Goal: Complete application form

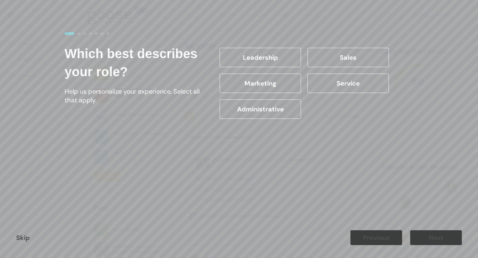
click at [267, 119] on label "Administrative" at bounding box center [260, 109] width 81 height 19
click at [0, 0] on input "Administrative" at bounding box center [0, 0] width 0 height 0
click at [438, 229] on div "Skip Previous Next" at bounding box center [239, 238] width 478 height 41
click at [437, 238] on button "Next" at bounding box center [437, 238] width 52 height 15
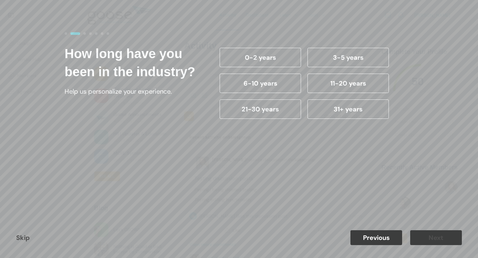
click at [365, 97] on div "31+ years" at bounding box center [349, 109] width 88 height 26
click at [362, 108] on label "31+ years" at bounding box center [348, 109] width 81 height 19
click at [0, 0] on input "31+ years" at bounding box center [0, 0] width 0 height 0
click at [428, 241] on button "Next" at bounding box center [437, 238] width 52 height 15
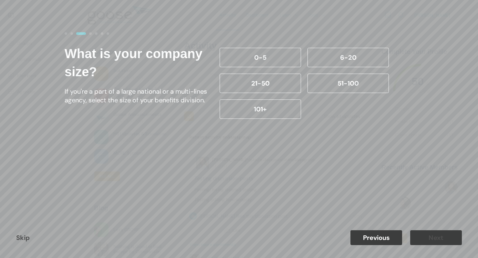
drag, startPoint x: 278, startPoint y: 85, endPoint x: 305, endPoint y: 138, distance: 59.1
click at [277, 85] on label "21-50" at bounding box center [260, 83] width 81 height 19
click at [0, 0] on input "21-50" at bounding box center [0, 0] width 0 height 0
click at [422, 240] on button "Next" at bounding box center [437, 238] width 52 height 15
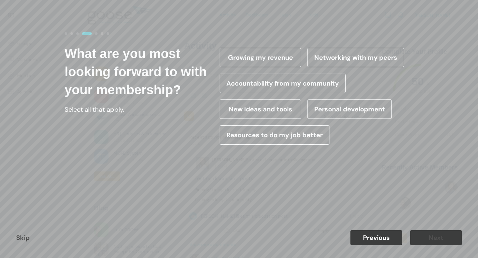
click at [292, 79] on label "Accountability from my community" at bounding box center [283, 83] width 126 height 19
click at [0, 0] on input "Accountability from my community" at bounding box center [0, 0] width 0 height 0
click at [418, 230] on div "Skip Previous Next" at bounding box center [239, 238] width 478 height 41
click at [419, 235] on button "Next" at bounding box center [437, 238] width 52 height 15
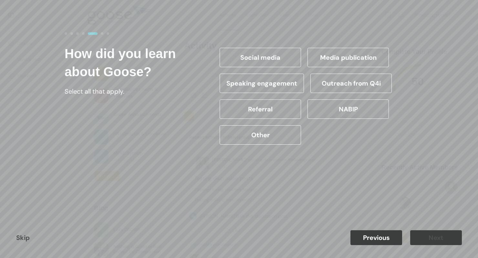
click at [294, 113] on label "Referral" at bounding box center [260, 109] width 81 height 19
click at [0, 0] on input "Referral" at bounding box center [0, 0] width 0 height 0
click at [434, 240] on button "Next" at bounding box center [437, 238] width 52 height 15
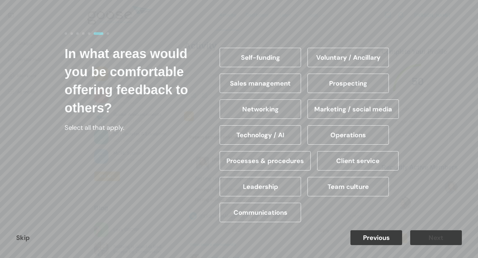
click at [25, 242] on div "Skip Previous Next" at bounding box center [239, 238] width 478 height 41
click at [25, 240] on link "Skip" at bounding box center [23, 238] width 14 height 8
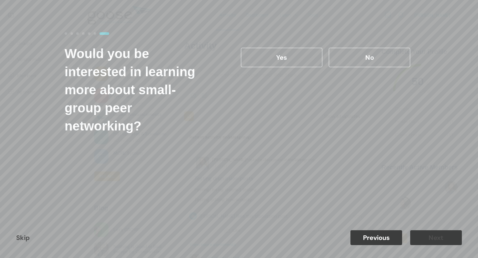
click at [25, 240] on link "Skip" at bounding box center [23, 238] width 14 height 8
click at [26, 238] on link "Skip" at bounding box center [23, 238] width 14 height 8
click at [393, 241] on button "Previous" at bounding box center [377, 238] width 52 height 15
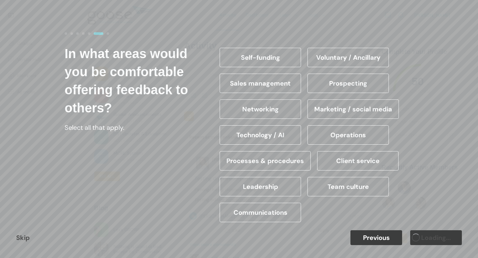
click at [374, 191] on label "Team culture" at bounding box center [348, 186] width 81 height 19
click at [0, 0] on input "Team culture" at bounding box center [0, 0] width 0 height 0
